Goal: Information Seeking & Learning: Find specific fact

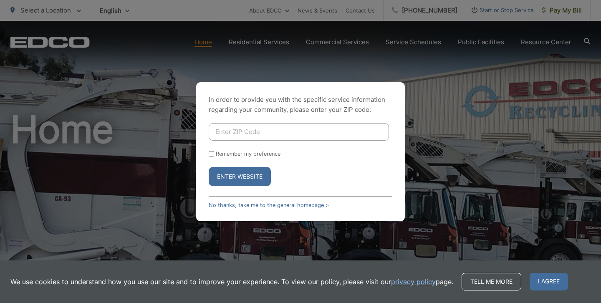
click at [222, 133] on input "Enter ZIP Code" at bounding box center [299, 132] width 180 height 18
type input "91942"
click at [244, 172] on button "Enter Website" at bounding box center [240, 176] width 62 height 19
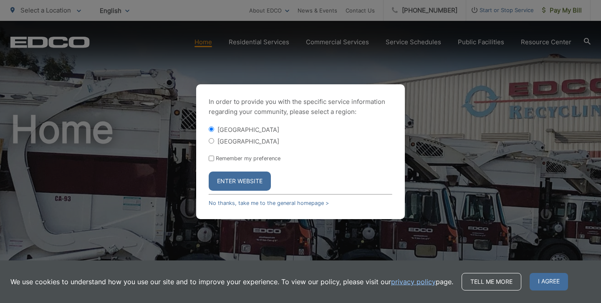
click at [241, 179] on button "Enter Website" at bounding box center [240, 180] width 62 height 19
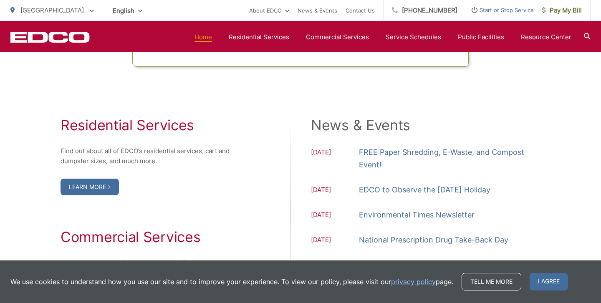
scroll to position [834, 0]
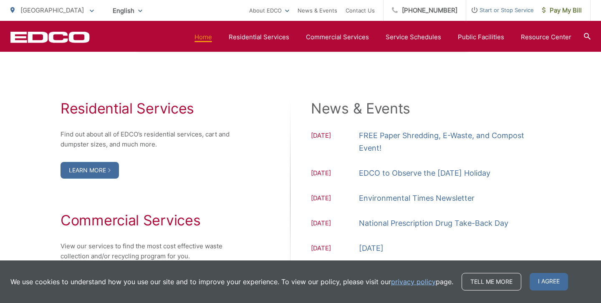
click at [32, 95] on div "Residential Services Find out about all of EDCO’s residential services, cart an…" at bounding box center [300, 195] width 580 height 290
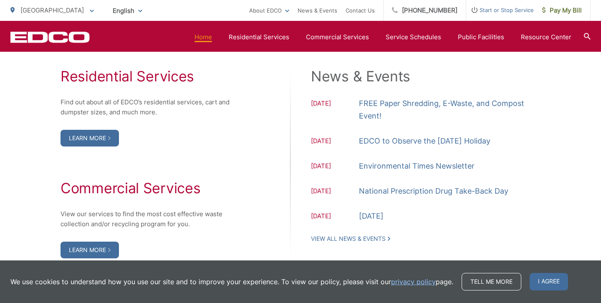
scroll to position [867, 0]
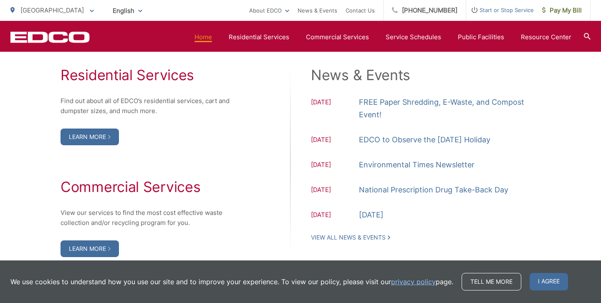
click at [30, 118] on div "Residential Services Find out about all of EDCO’s residential services, cart an…" at bounding box center [300, 162] width 580 height 190
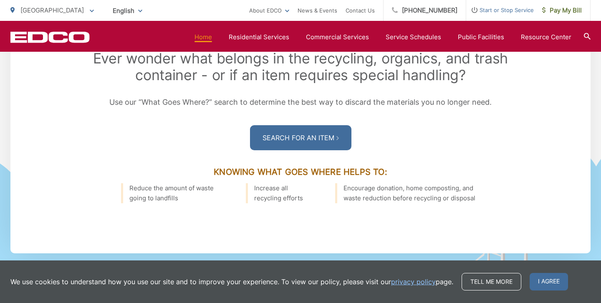
scroll to position [1218, 0]
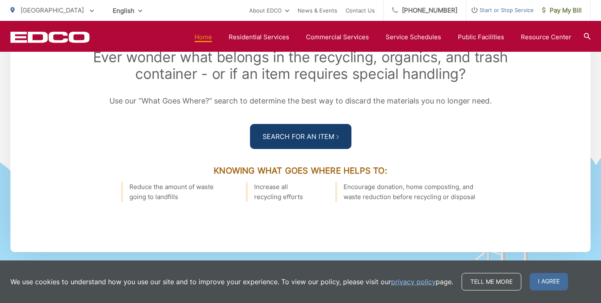
click at [302, 136] on link "Search For an Item" at bounding box center [300, 136] width 101 height 25
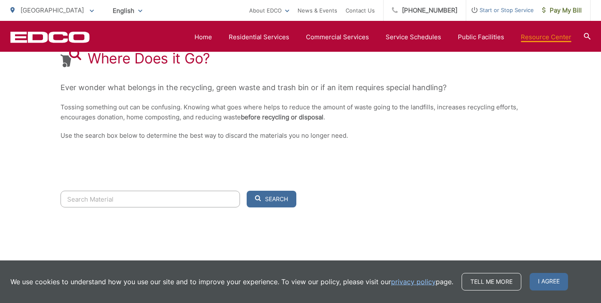
scroll to position [184, 0]
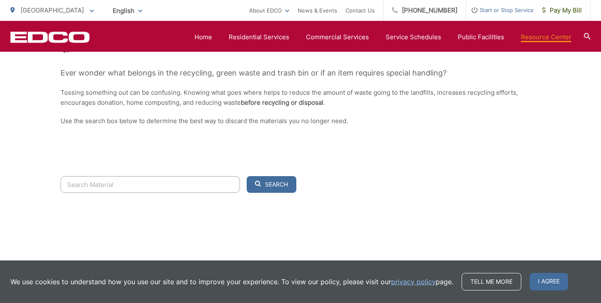
click at [71, 187] on input "Search" at bounding box center [149, 184] width 179 height 17
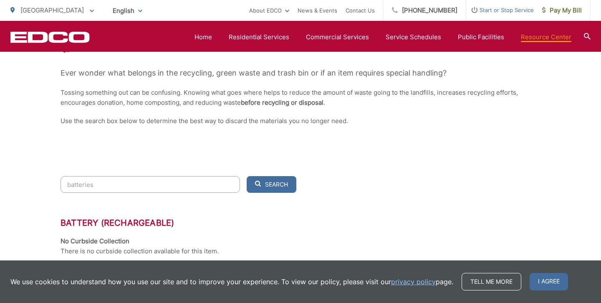
type input "batteries"
click at [39, 195] on div "Resource Center Where Does it Go? Ever wonder what belongs in the recycling, gr…" at bounding box center [300, 231] width 601 height 789
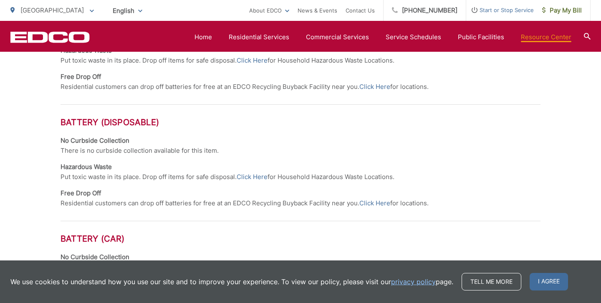
scroll to position [417, 0]
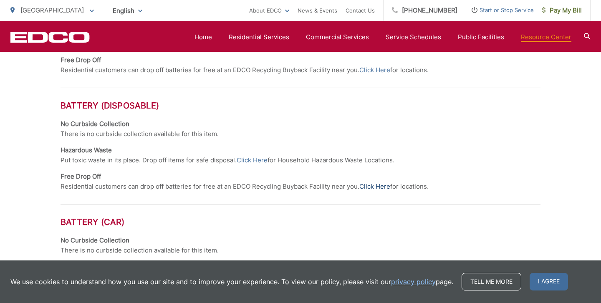
click at [377, 186] on link "Click Here" at bounding box center [374, 186] width 31 height 10
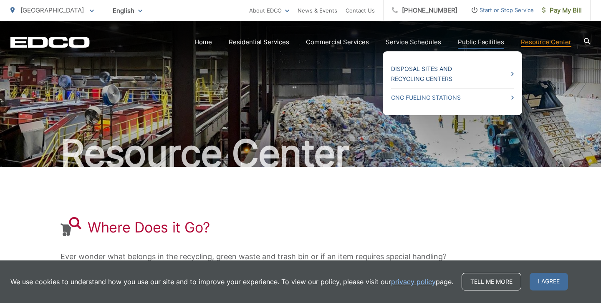
click at [453, 75] on link "Disposal Sites and Recycling Centers" at bounding box center [452, 74] width 123 height 20
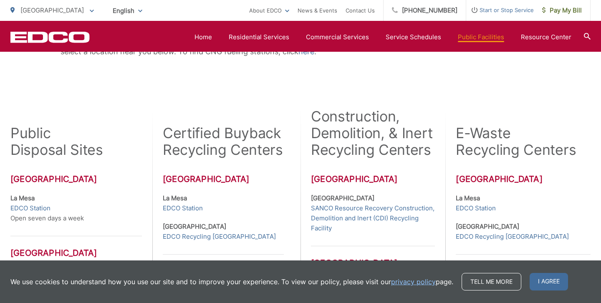
scroll to position [184, 0]
click at [32, 209] on link "EDCO Station" at bounding box center [30, 209] width 40 height 10
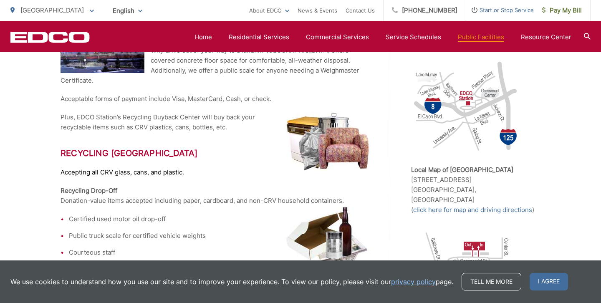
scroll to position [218, 0]
